Goal: Information Seeking & Learning: Learn about a topic

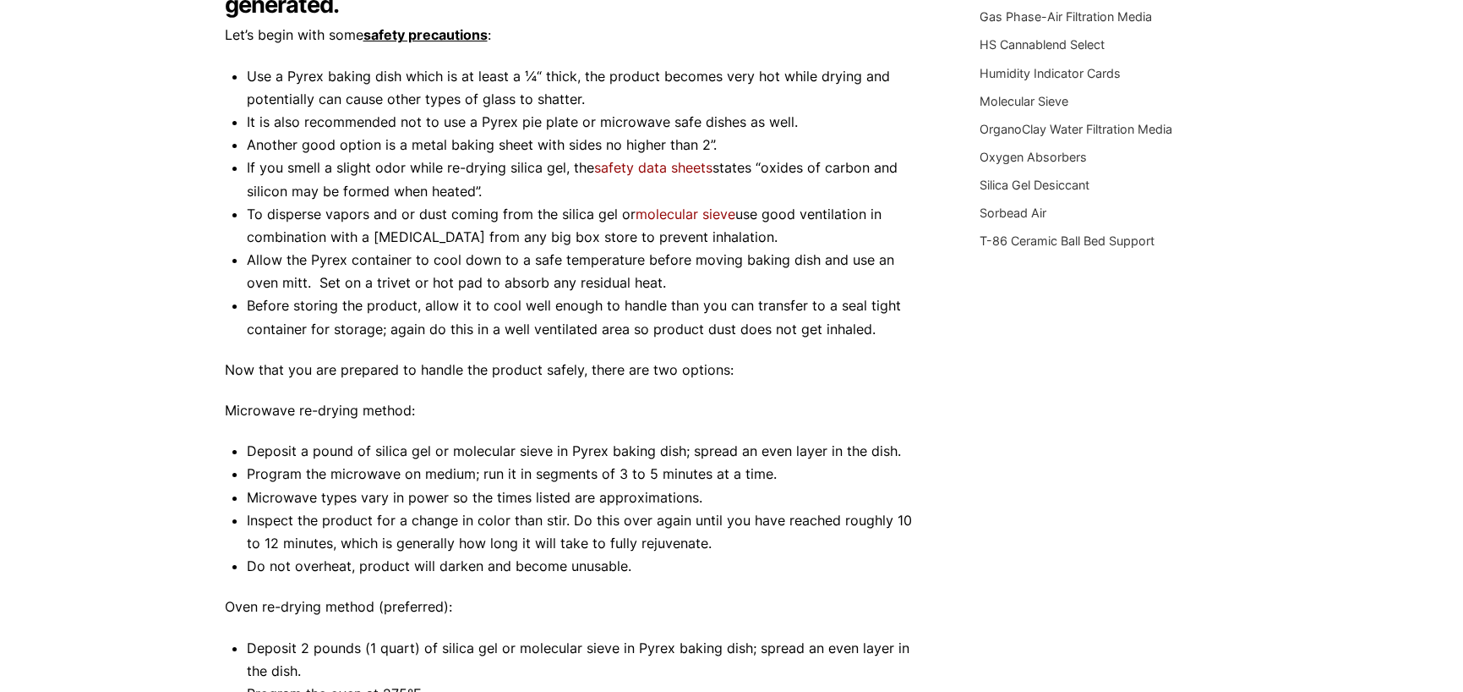
scroll to position [352, 0]
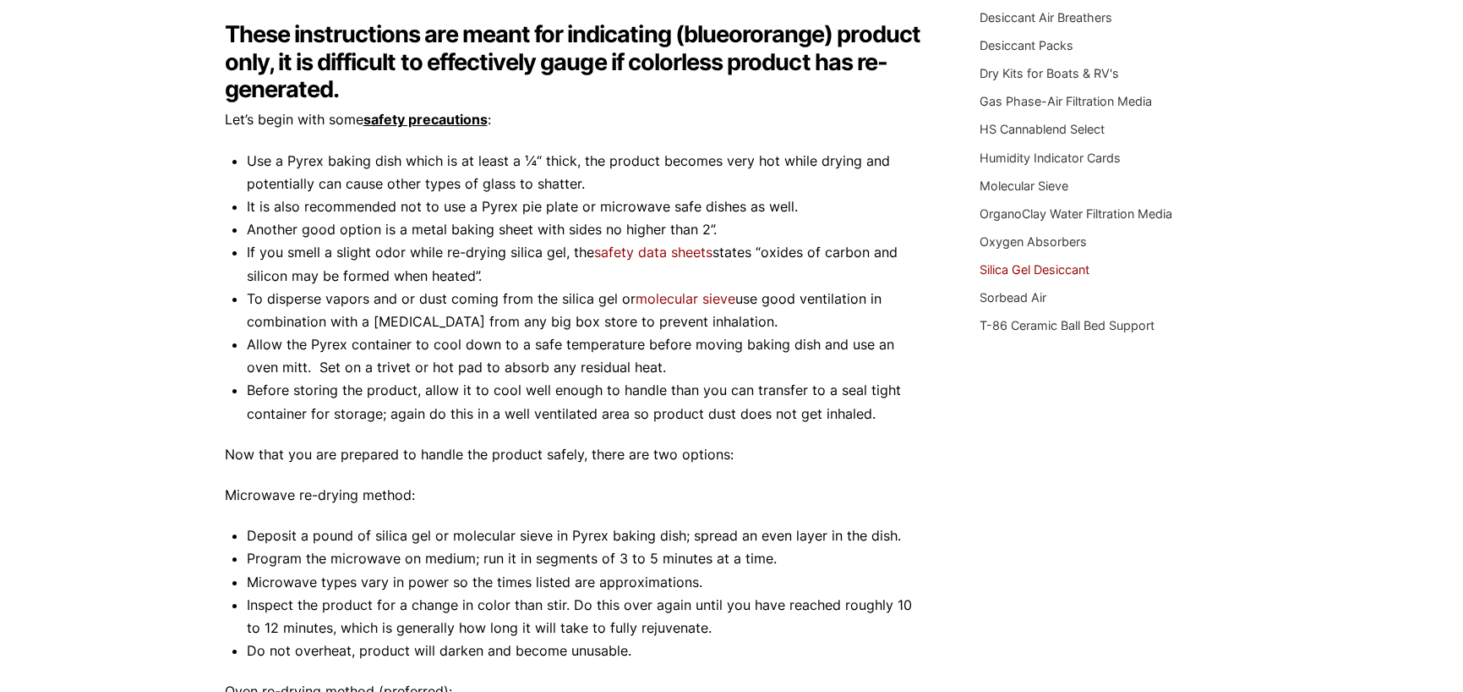
click at [1049, 271] on link "Silica Gel Desiccant" at bounding box center [1035, 269] width 110 height 14
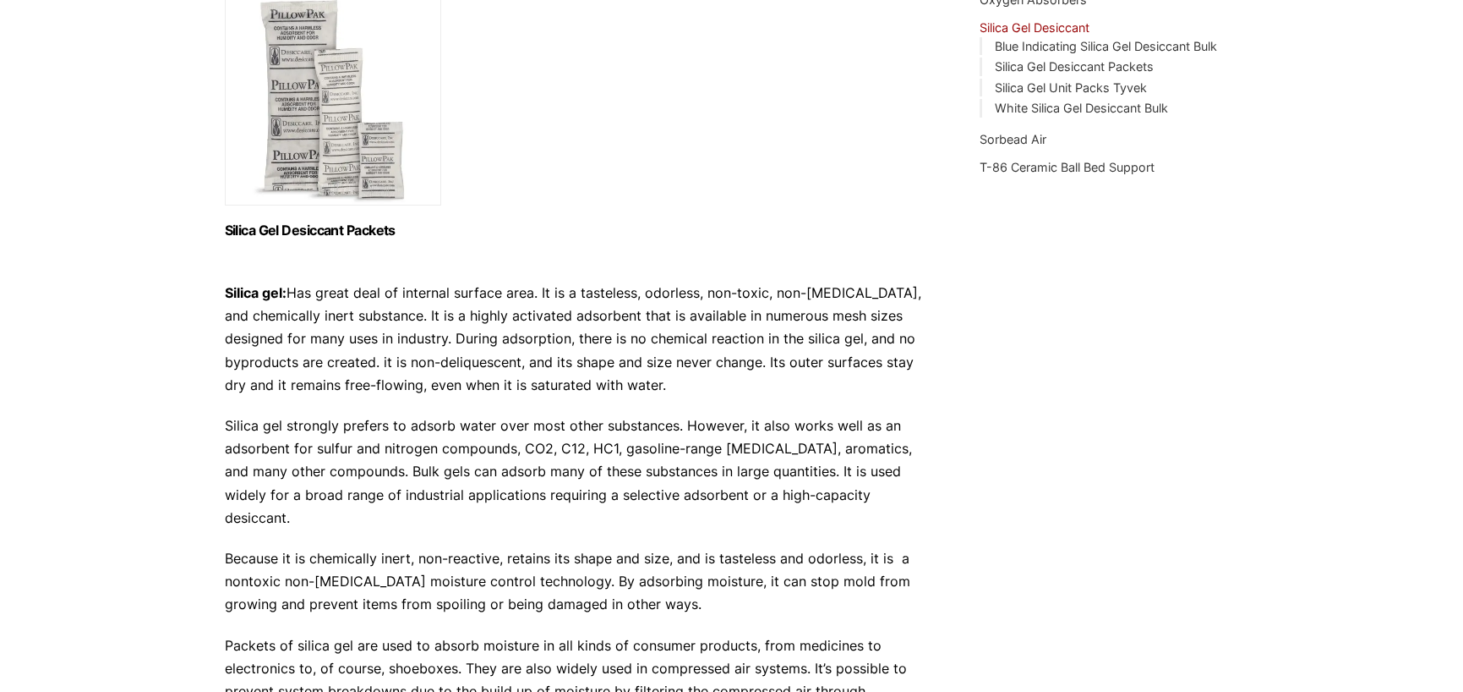
scroll to position [86, 0]
